Goal: Task Accomplishment & Management: Manage account settings

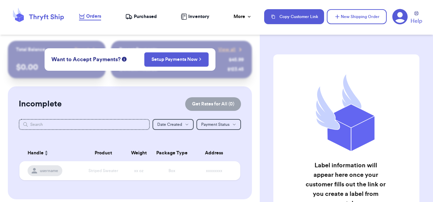
click at [401, 14] on icon at bounding box center [400, 17] width 16 height 16
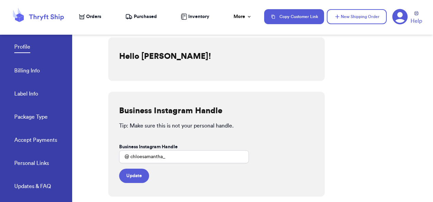
click at [93, 12] on nav "Orders Purchased Inventory More Stats Completed Orders Payments Payouts Copy Cu…" at bounding box center [252, 16] width 361 height 22
click at [88, 18] on span "Orders" at bounding box center [93, 16] width 15 height 7
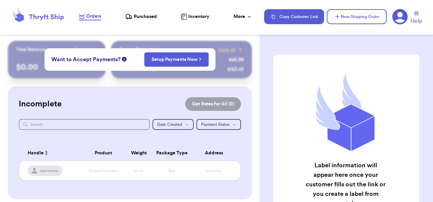
click at [164, 101] on div "Incomplete Get Rates for All ( 0 )" at bounding box center [130, 104] width 222 height 14
click at [178, 61] on link "Setup Payments Now" at bounding box center [177, 59] width 50 height 7
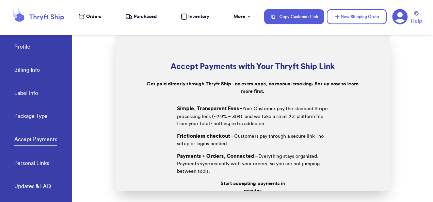
click at [31, 70] on link "Billing Info" at bounding box center [27, 71] width 26 height 10
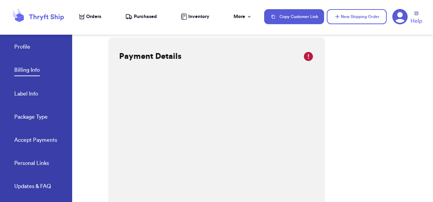
click at [304, 59] on icon at bounding box center [308, 56] width 9 height 9
click at [21, 91] on link "Label Info" at bounding box center [26, 95] width 24 height 10
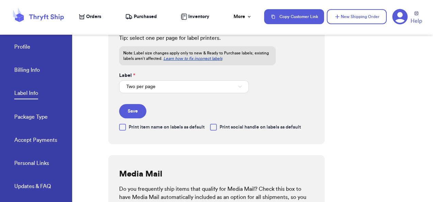
scroll to position [50, 0]
click at [16, 72] on link "Billing Info" at bounding box center [27, 71] width 26 height 10
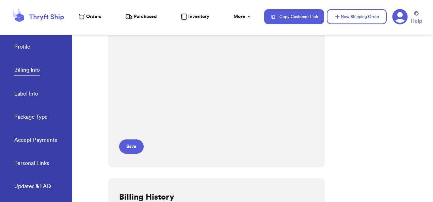
scroll to position [145, 0]
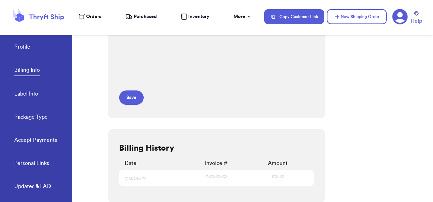
click at [20, 116] on link "Package Type" at bounding box center [30, 118] width 33 height 10
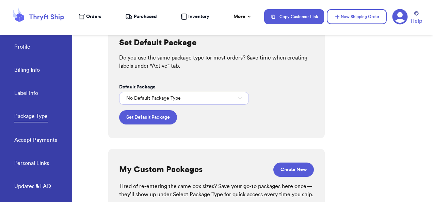
click at [188, 101] on button "No Default Package Type" at bounding box center [184, 98] width 130 height 13
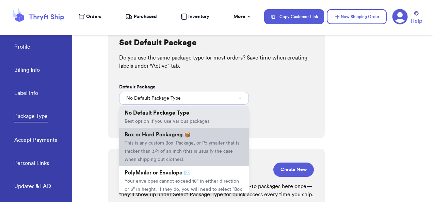
scroll to position [19, 0]
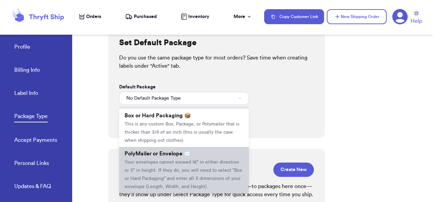
click at [177, 162] on span "Your envelopes cannot exceed 18" in either direction or 3" in height. If they d…" at bounding box center [183, 174] width 117 height 29
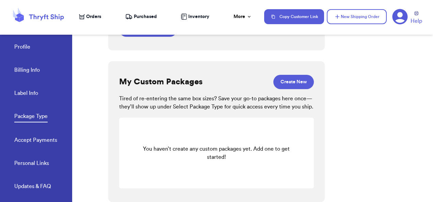
scroll to position [106, 0]
click at [285, 78] on button "Create New" at bounding box center [293, 82] width 41 height 14
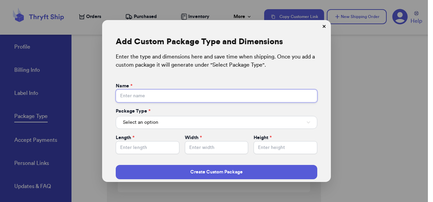
click at [209, 97] on input "Default Package" at bounding box center [217, 96] width 202 height 13
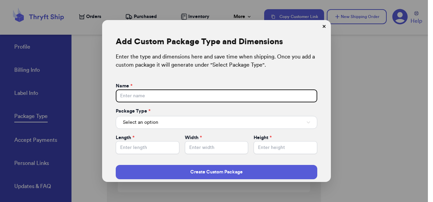
click at [219, 68] on div "Enter the type and dimensions here and save time when shipping. Once you add a …" at bounding box center [217, 61] width 202 height 16
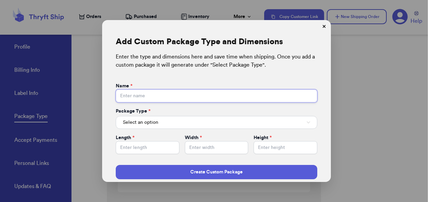
click at [174, 98] on input "Default Package" at bounding box center [217, 96] width 202 height 13
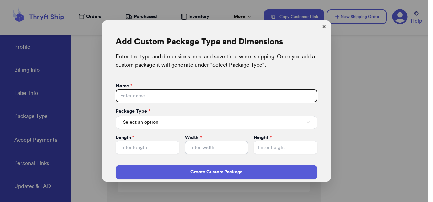
click at [166, 74] on div "Add Custom Package Type and Dimensions Enter the type and dimensions here and s…" at bounding box center [216, 101] width 223 height 157
click at [151, 119] on button "Select an option" at bounding box center [217, 122] width 202 height 13
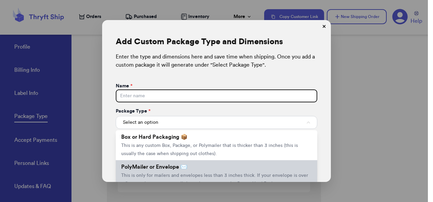
click at [155, 174] on span "This is only for mailers and envelopes less than 3 inches thick. If your envelo…" at bounding box center [214, 179] width 187 height 13
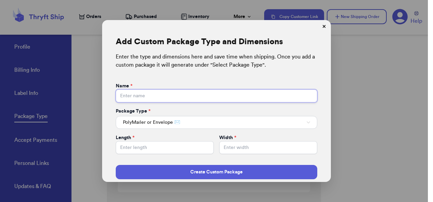
click at [153, 94] on input "Default Package" at bounding box center [217, 96] width 202 height 13
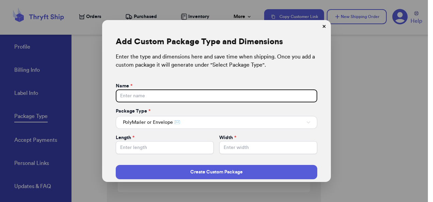
click at [172, 67] on div "Enter the type and dimensions here and save time when shipping. Once you add a …" at bounding box center [217, 61] width 202 height 16
click at [154, 142] on input "Default Package" at bounding box center [165, 147] width 98 height 13
type input "1"
type input "13"
click at [250, 151] on input "Default Package" at bounding box center [268, 147] width 98 height 13
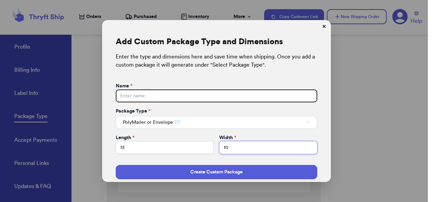
type input "10"
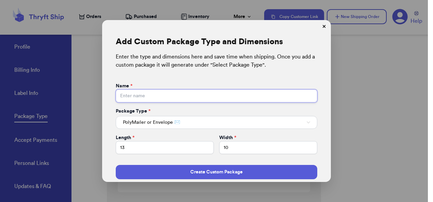
click at [160, 99] on input "Default Package" at bounding box center [217, 96] width 202 height 13
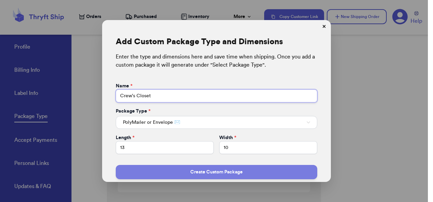
type input "Crew's Closet"
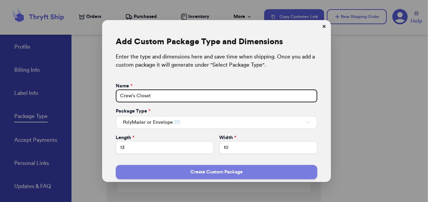
click at [178, 171] on button "Create Custom Package" at bounding box center [217, 172] width 202 height 14
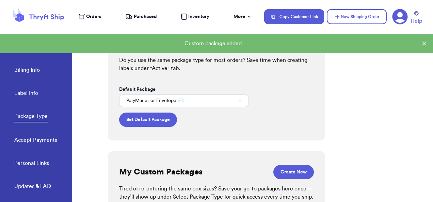
scroll to position [0, 0]
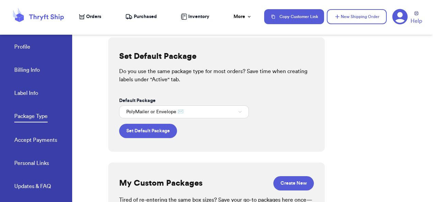
click at [22, 91] on link "Label Info" at bounding box center [26, 94] width 24 height 10
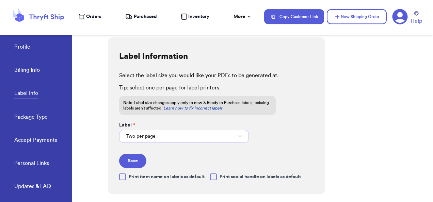
click at [208, 136] on button "Two per page" at bounding box center [184, 136] width 130 height 13
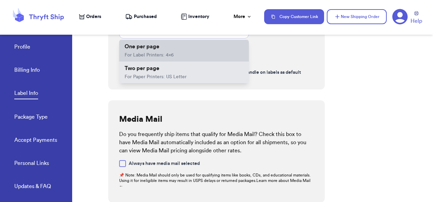
scroll to position [105, 0]
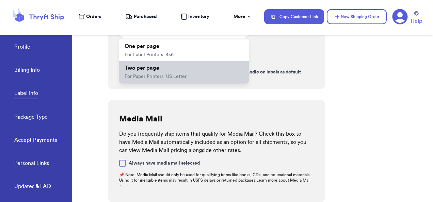
click at [142, 72] on li "Two per page For Paper Printers: US Letter" at bounding box center [184, 72] width 130 height 22
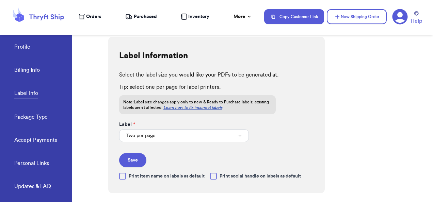
scroll to position [1, 0]
click at [169, 135] on button "Two per page" at bounding box center [184, 135] width 130 height 13
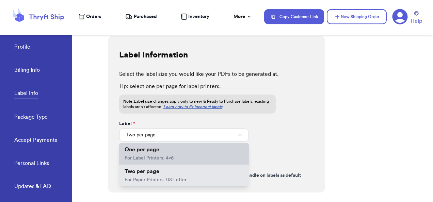
click at [164, 163] on li "One per page For Label Printers: 4x6" at bounding box center [184, 154] width 130 height 22
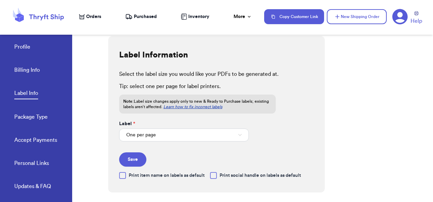
click at [26, 68] on link "Billing Info" at bounding box center [27, 71] width 26 height 10
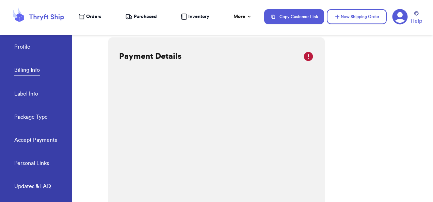
click at [18, 45] on link "Profile" at bounding box center [22, 48] width 16 height 10
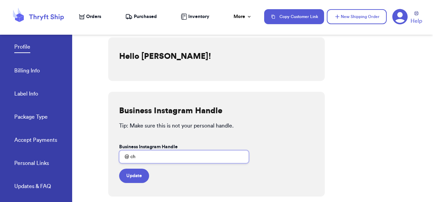
type input "c"
type input "crewscloset__"
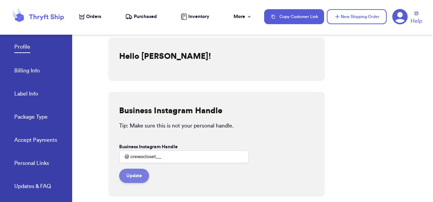
click at [133, 174] on button "Update" at bounding box center [134, 176] width 30 height 14
click at [28, 69] on link "Billing Info" at bounding box center [27, 72] width 26 height 10
